Goal: Find specific page/section: Find specific page/section

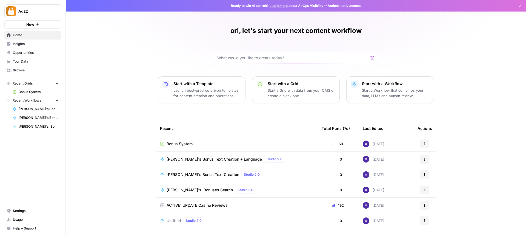
click at [56, 11] on icon "Workspace: Adzz" at bounding box center [56, 10] width 5 height 5
click at [185, 144] on span "Bonus System" at bounding box center [180, 143] width 26 height 5
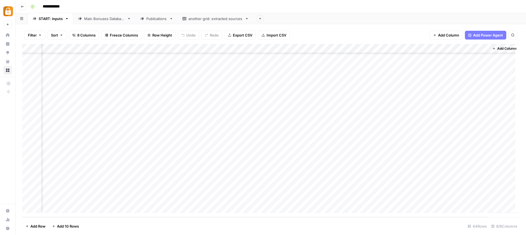
scroll to position [259, 0]
click at [459, 197] on div "Add Column" at bounding box center [270, 130] width 497 height 173
click at [515, 198] on div "Add Column" at bounding box center [270, 130] width 497 height 173
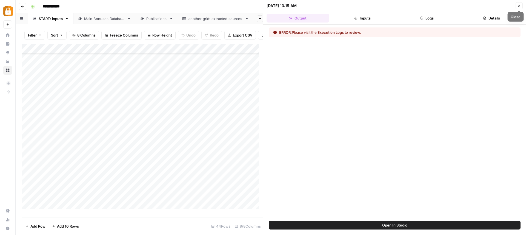
click at [518, 5] on icon "button" at bounding box center [519, 5] width 3 height 3
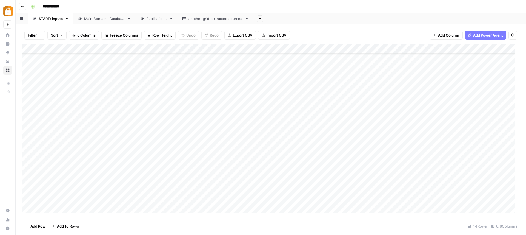
click at [96, 20] on div "Main Bonuses Database" at bounding box center [104, 18] width 41 height 5
